Goal: Check status: Check status

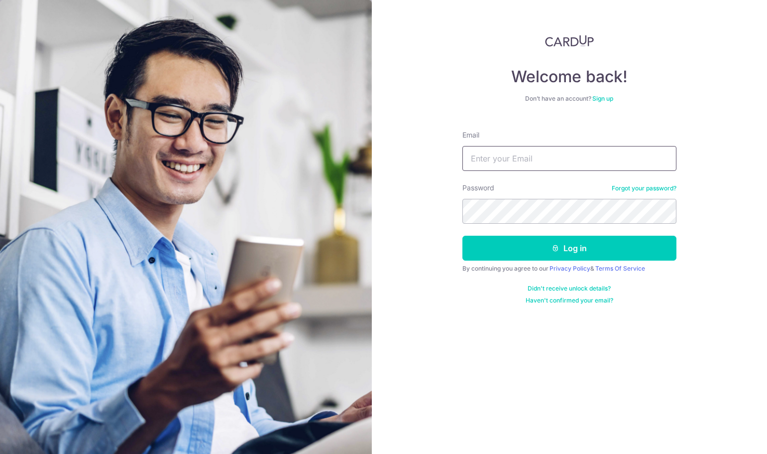
type input "[EMAIL_ADDRESS][DOMAIN_NAME]"
click at [541, 263] on form "Email [EMAIL_ADDRESS][DOMAIN_NAME] Password Forgot your password? Log in By con…" at bounding box center [570, 214] width 214 height 182
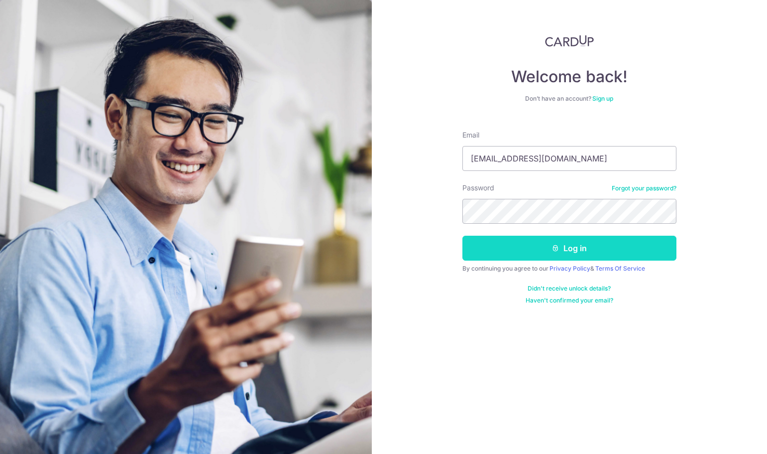
click at [542, 254] on button "Log in" at bounding box center [570, 248] width 214 height 25
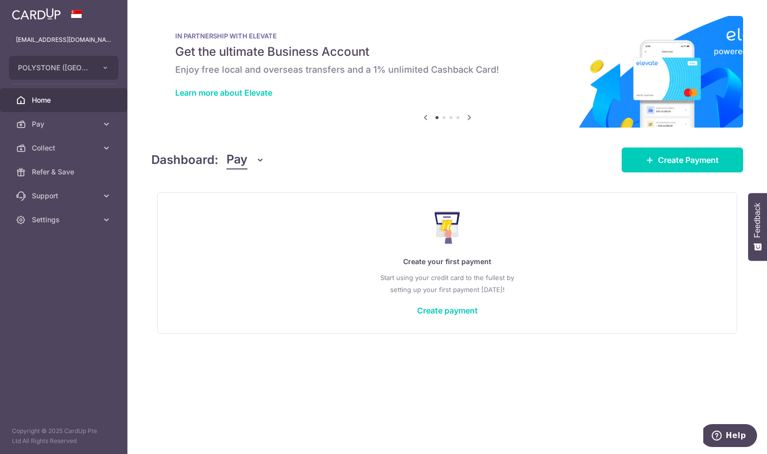
click at [470, 118] on icon at bounding box center [470, 117] width 12 height 12
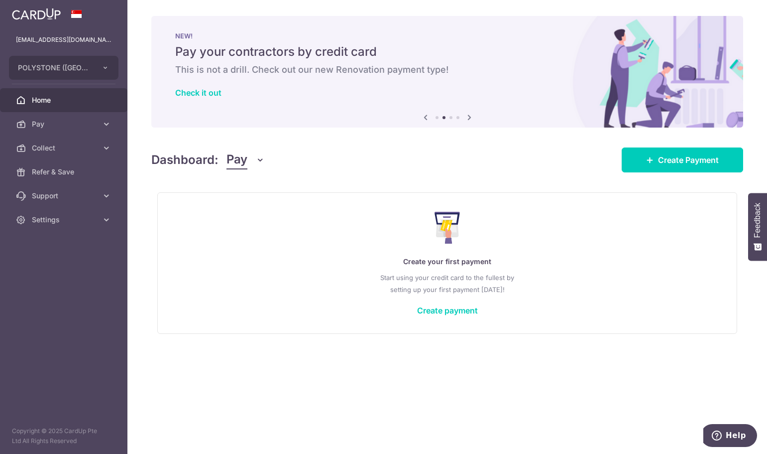
click at [470, 118] on icon at bounding box center [470, 117] width 12 height 12
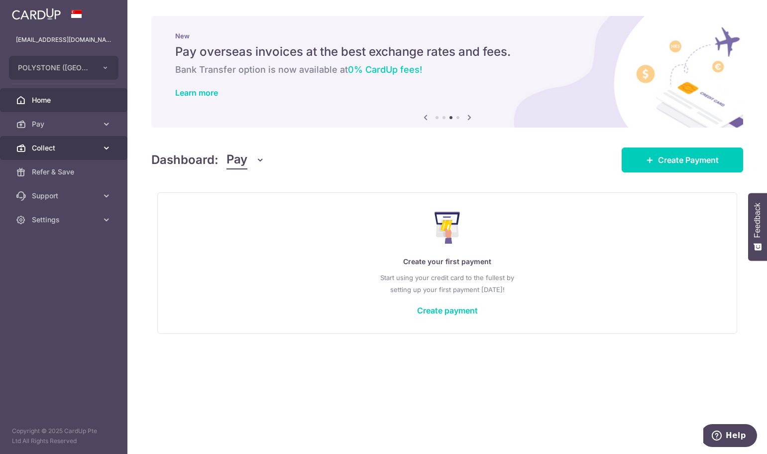
click at [50, 159] on link "Collect" at bounding box center [63, 148] width 127 height 24
click at [48, 154] on link "Collect" at bounding box center [63, 148] width 127 height 24
click at [49, 155] on link "Collect" at bounding box center [63, 148] width 127 height 24
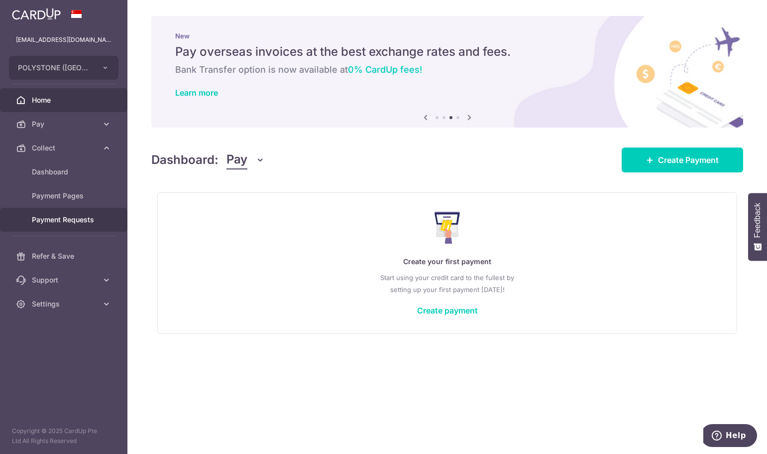
click at [50, 218] on span "Payment Requests" at bounding box center [65, 220] width 66 height 10
click at [73, 226] on link "Payment Requests" at bounding box center [63, 220] width 127 height 24
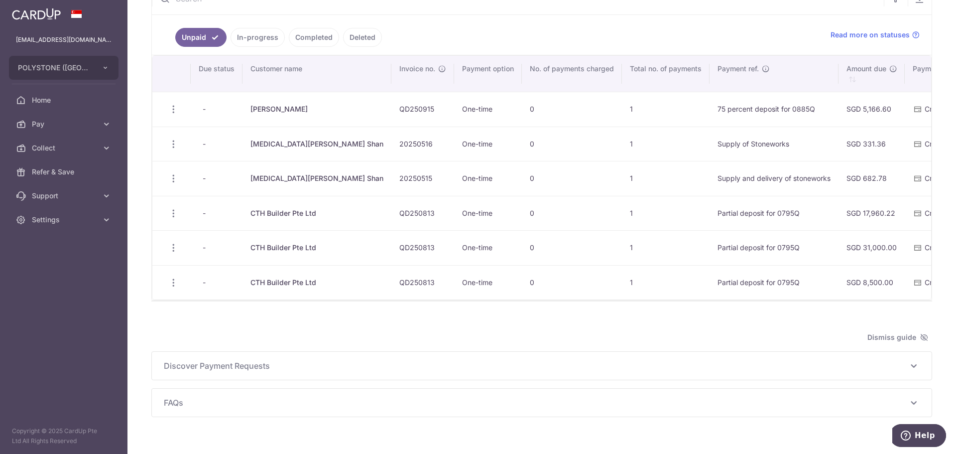
scroll to position [50, 0]
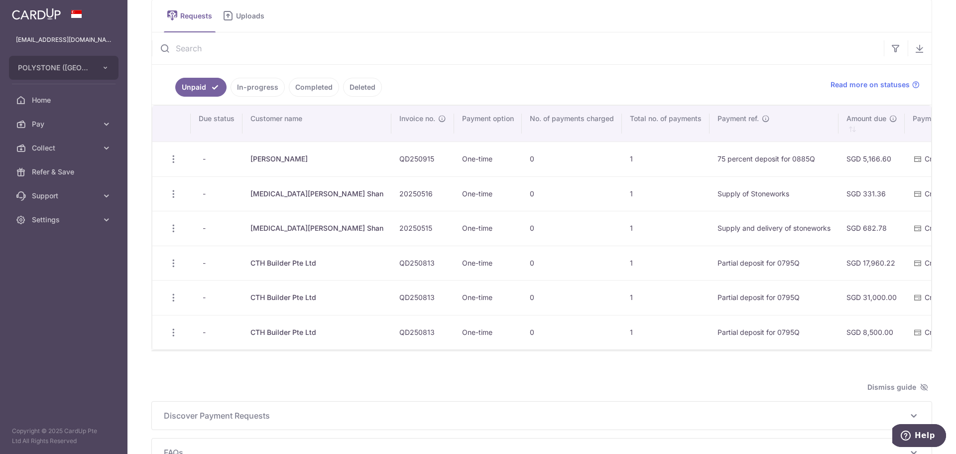
click at [290, 82] on link "Completed" at bounding box center [314, 87] width 50 height 19
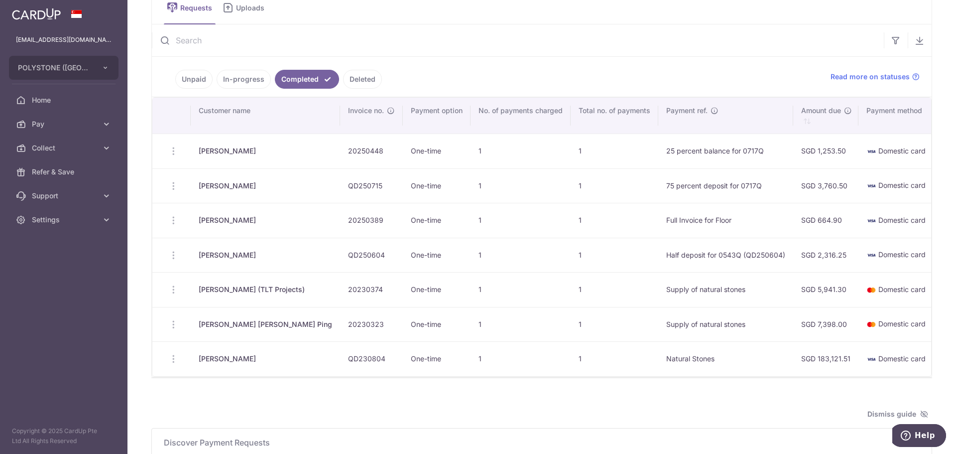
scroll to position [0, 0]
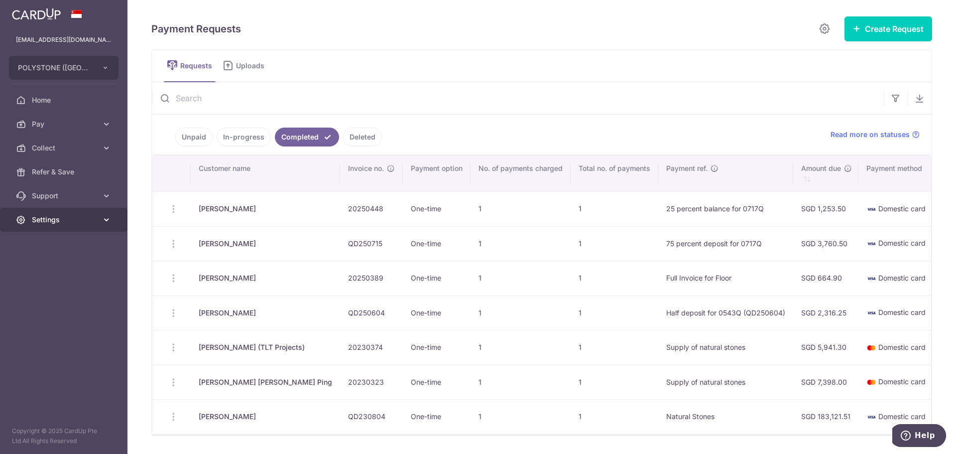
click at [68, 221] on span "Settings" at bounding box center [65, 220] width 66 height 10
click at [58, 268] on span "Logout" at bounding box center [65, 267] width 66 height 10
